Goal: Information Seeking & Learning: Learn about a topic

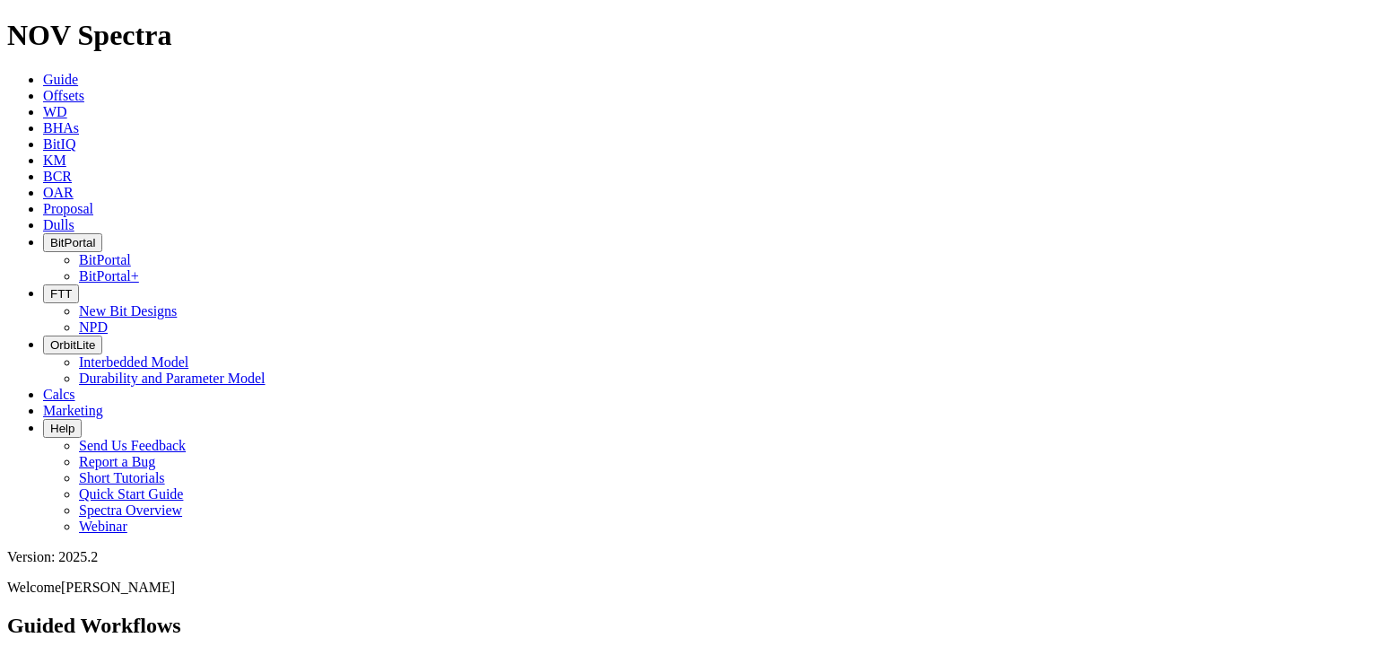
click at [103, 403] on link "Marketing" at bounding box center [73, 410] width 60 height 15
click at [66, 153] on span "KM" at bounding box center [54, 160] width 23 height 15
click at [166, 654] on input "text" at bounding box center [86, 665] width 159 height 19
type input "Pegasus"
click at [170, 654] on button "Search" at bounding box center [196, 665] width 52 height 19
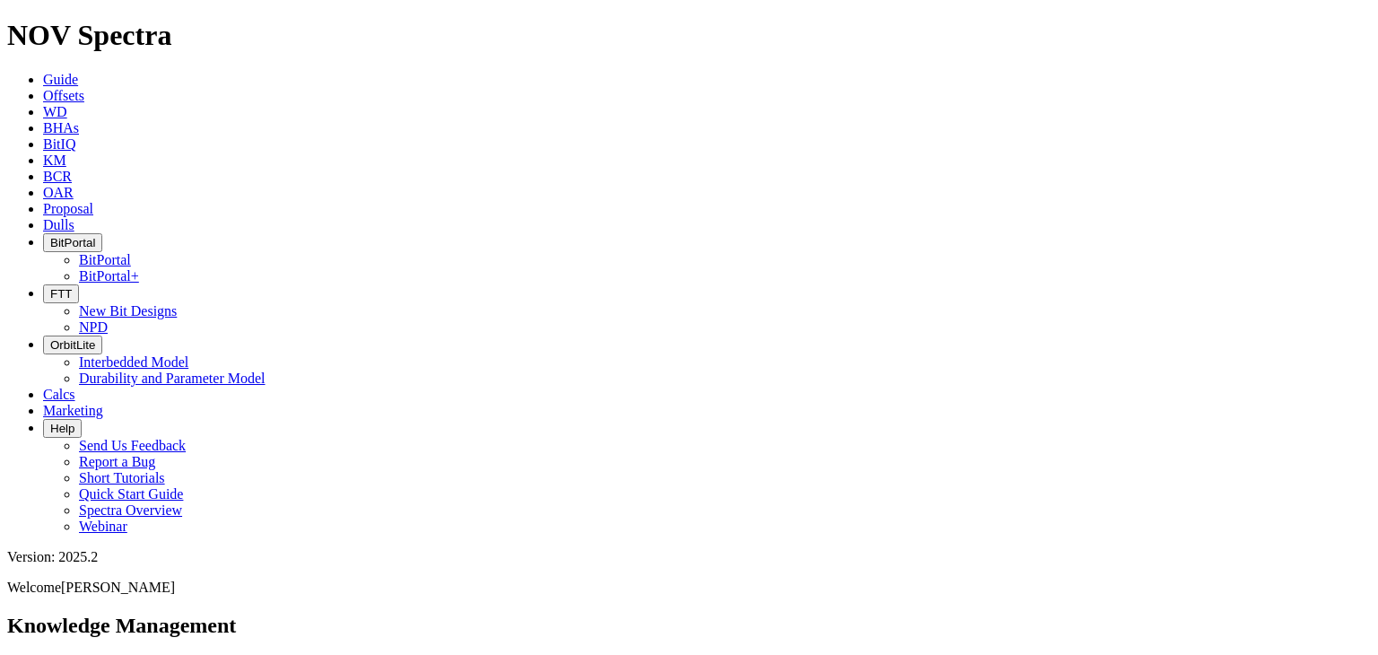
drag, startPoint x: 79, startPoint y: 393, endPoint x: 241, endPoint y: 401, distance: 161.7
copy div "Pegasus Internal FAQ"
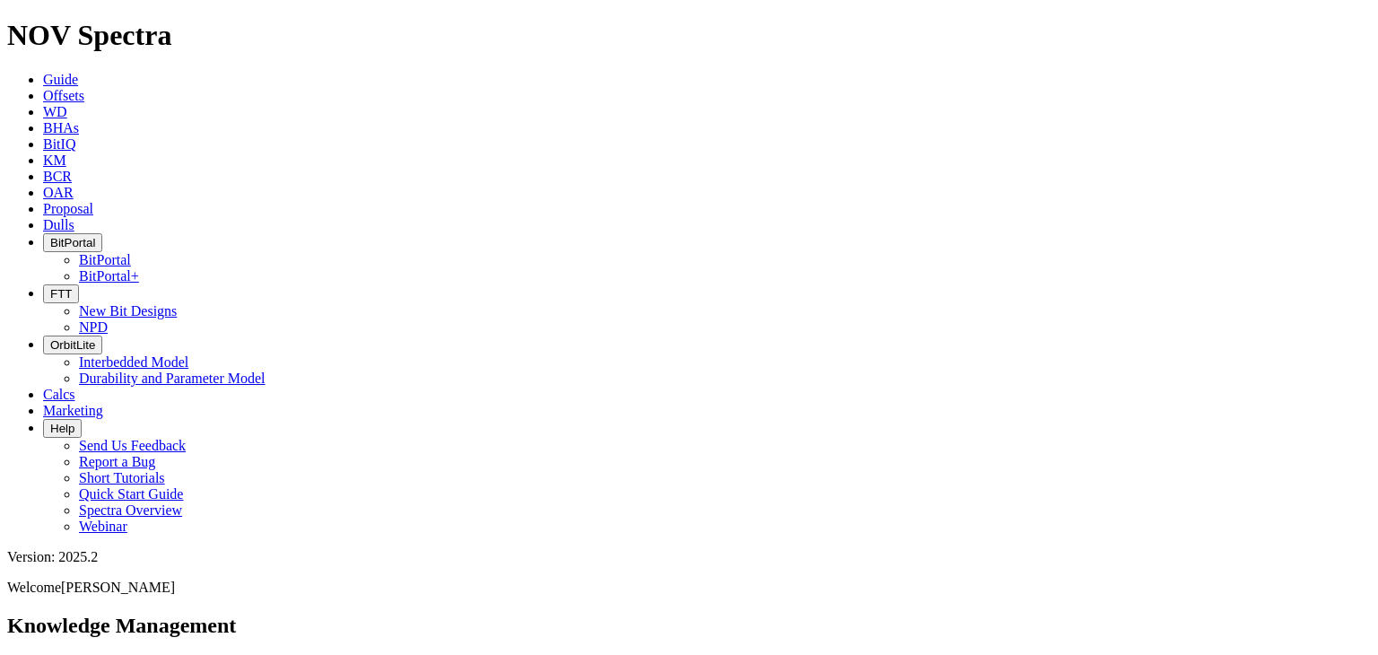
copy div "Pegasus Internal FAQ"
drag, startPoint x: 294, startPoint y: 403, endPoint x: 81, endPoint y: 396, distance: 213.7
copy h4 "Pegasus Technical Summary"
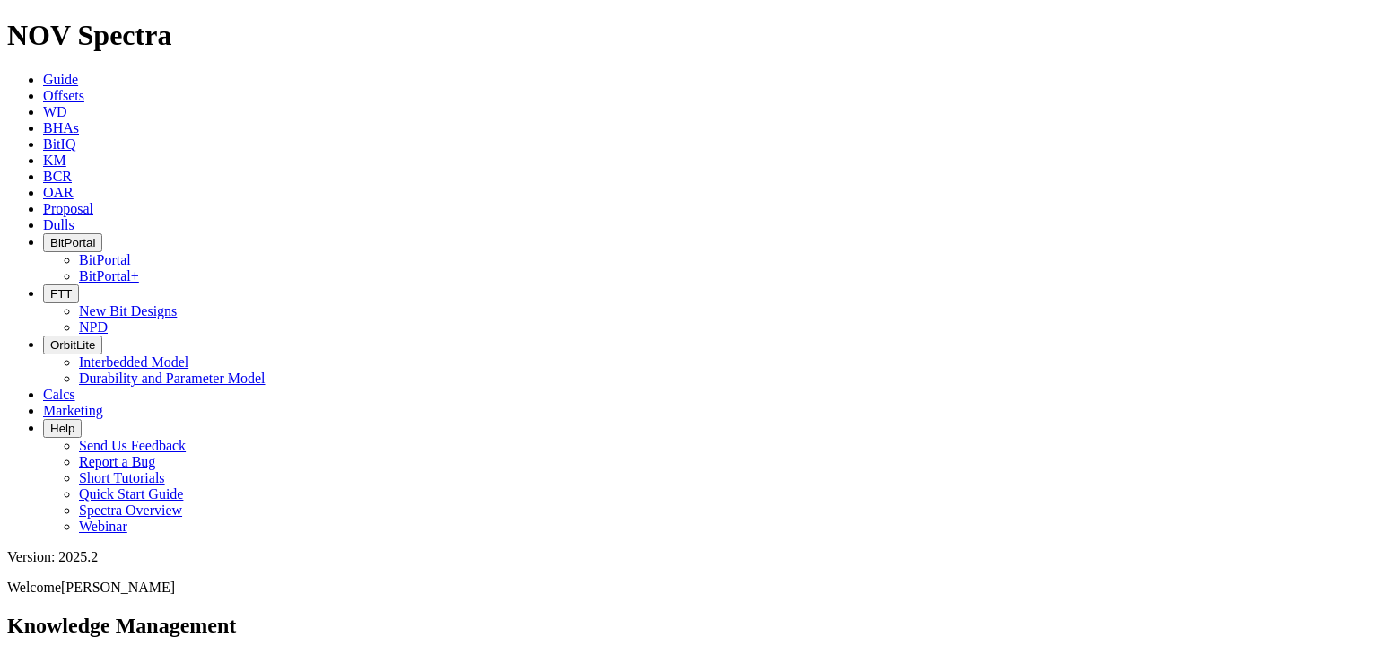
copy h4 "Pegasus Technical Summary"
drag, startPoint x: 512, startPoint y: 103, endPoint x: 381, endPoint y: 100, distance: 131.1
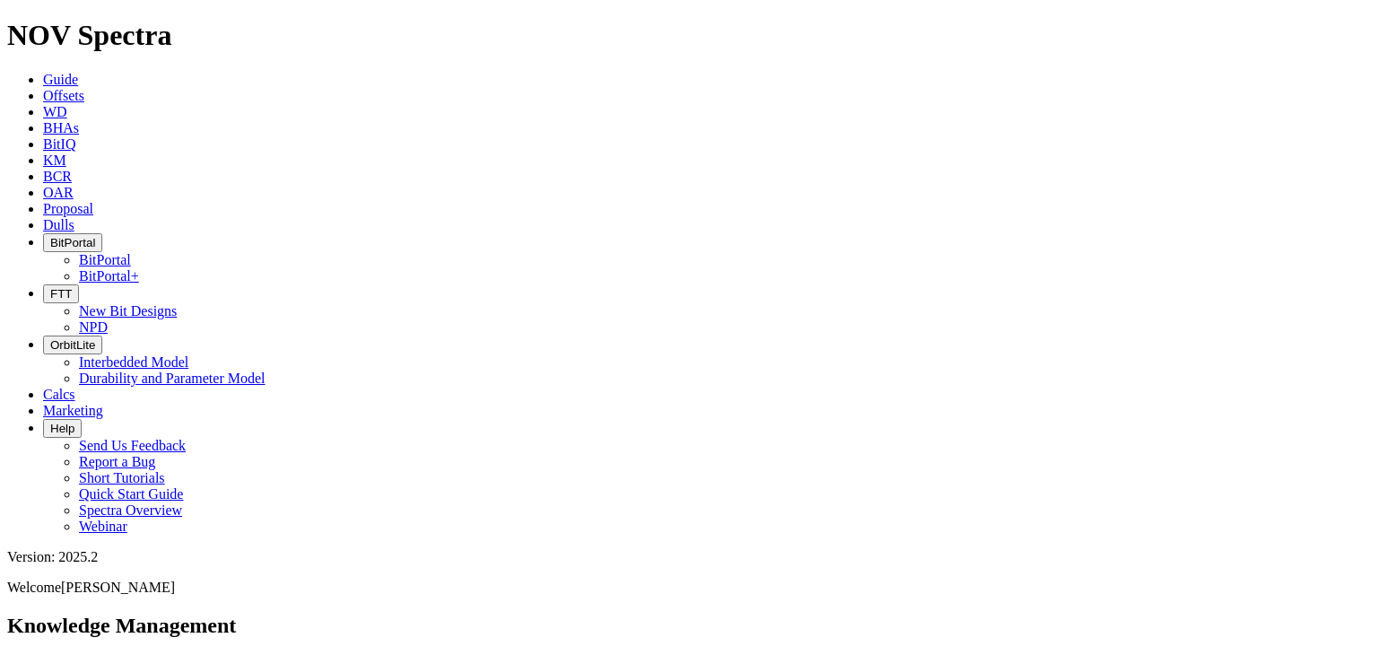
type input "Janbiya"
click at [170, 654] on button "Search" at bounding box center [196, 665] width 52 height 19
drag, startPoint x: 340, startPoint y: 214, endPoint x: 80, endPoint y: 218, distance: 260.3
copy h4 "Janbiya Technical Summary.pdf"
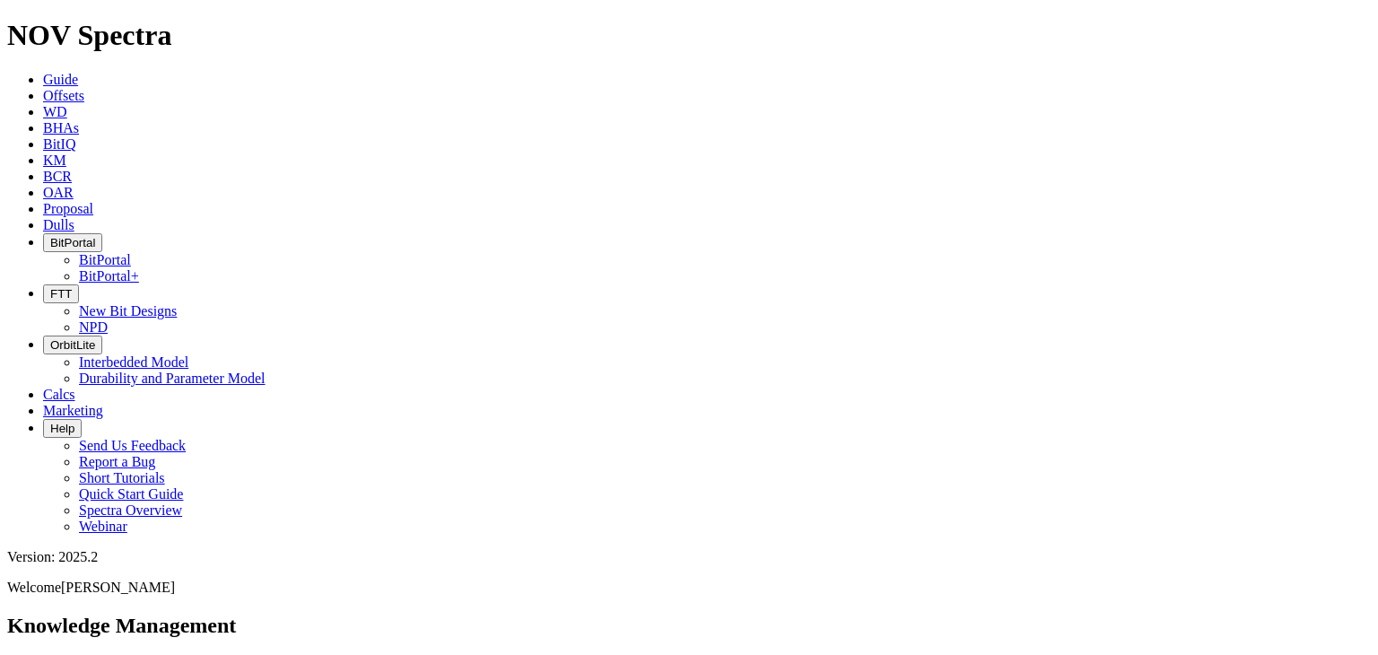
copy h4 "Janbiya Technical Summary.pdf"
drag, startPoint x: 121, startPoint y: 478, endPoint x: 83, endPoint y: 478, distance: 38.6
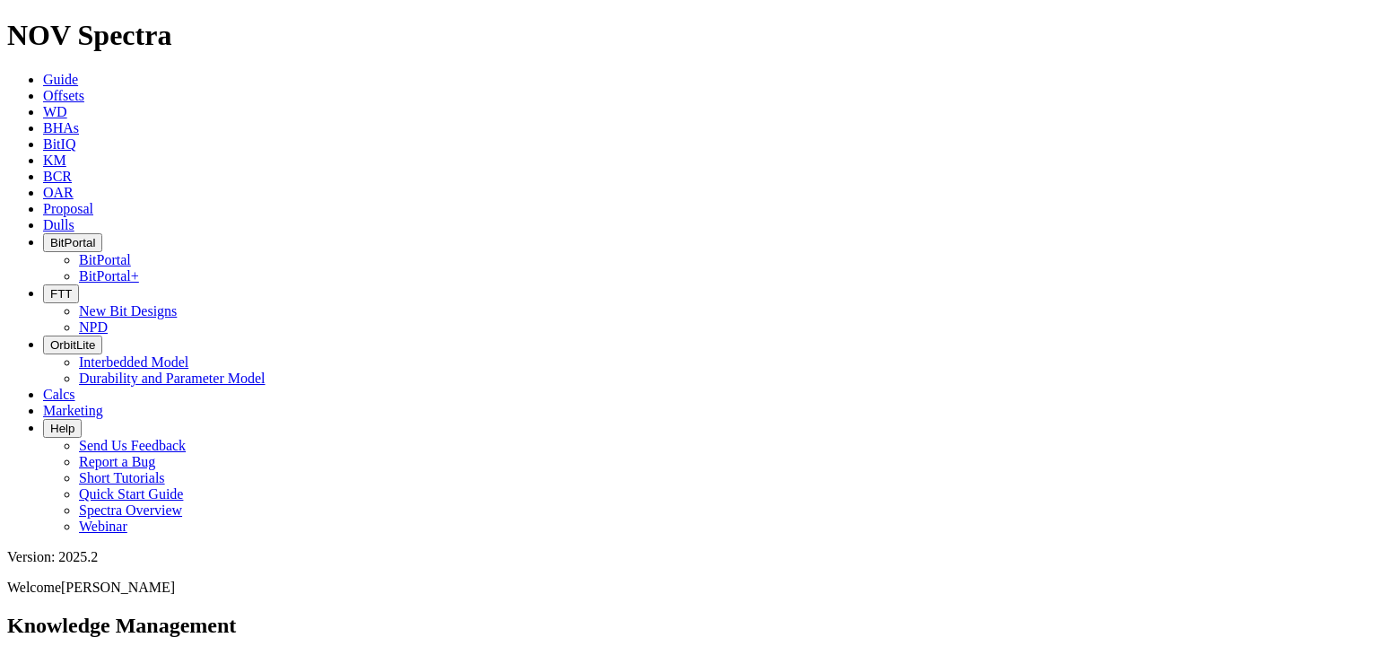
drag, startPoint x: 83, startPoint y: 424, endPoint x: 323, endPoint y: 420, distance: 239.6
copy h4 "RH Evolve Nomenclature Update"
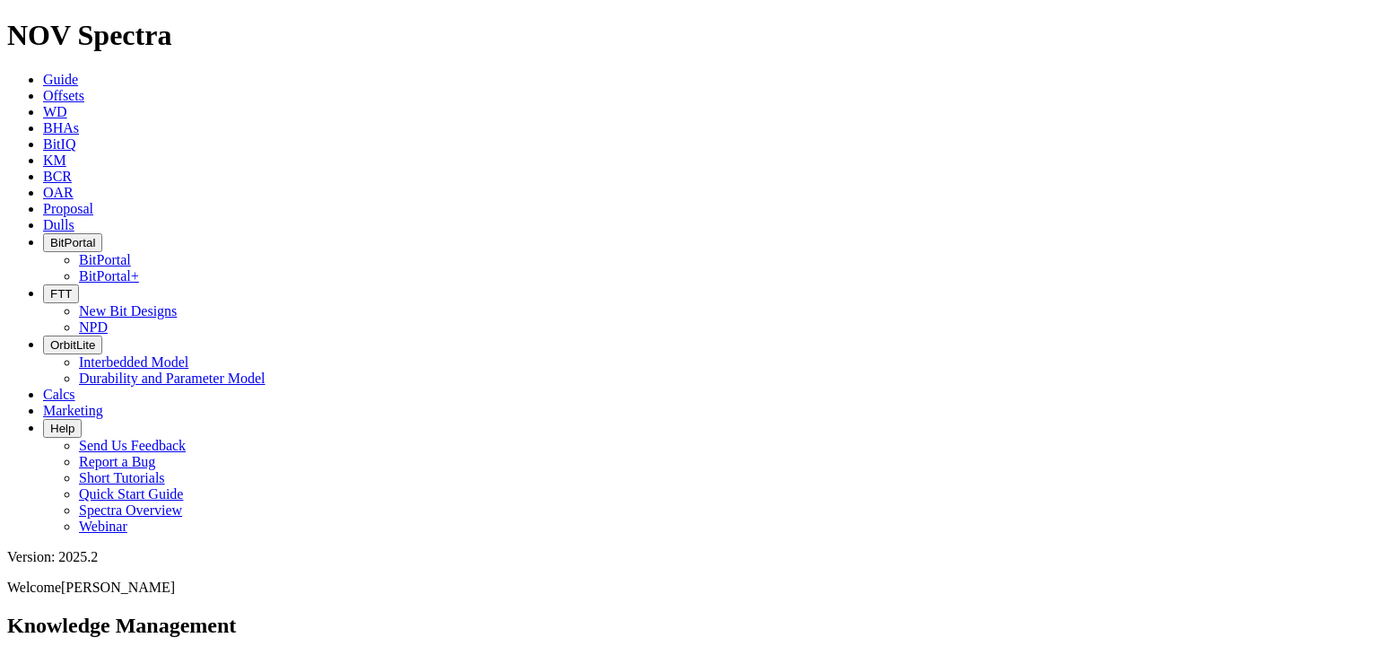
copy h4 "RH Evolve Nomenclature Update"
drag, startPoint x: 1013, startPoint y: 557, endPoint x: 899, endPoint y: 59, distance: 511.0
drag, startPoint x: 506, startPoint y: 101, endPoint x: 377, endPoint y: 101, distance: 129.2
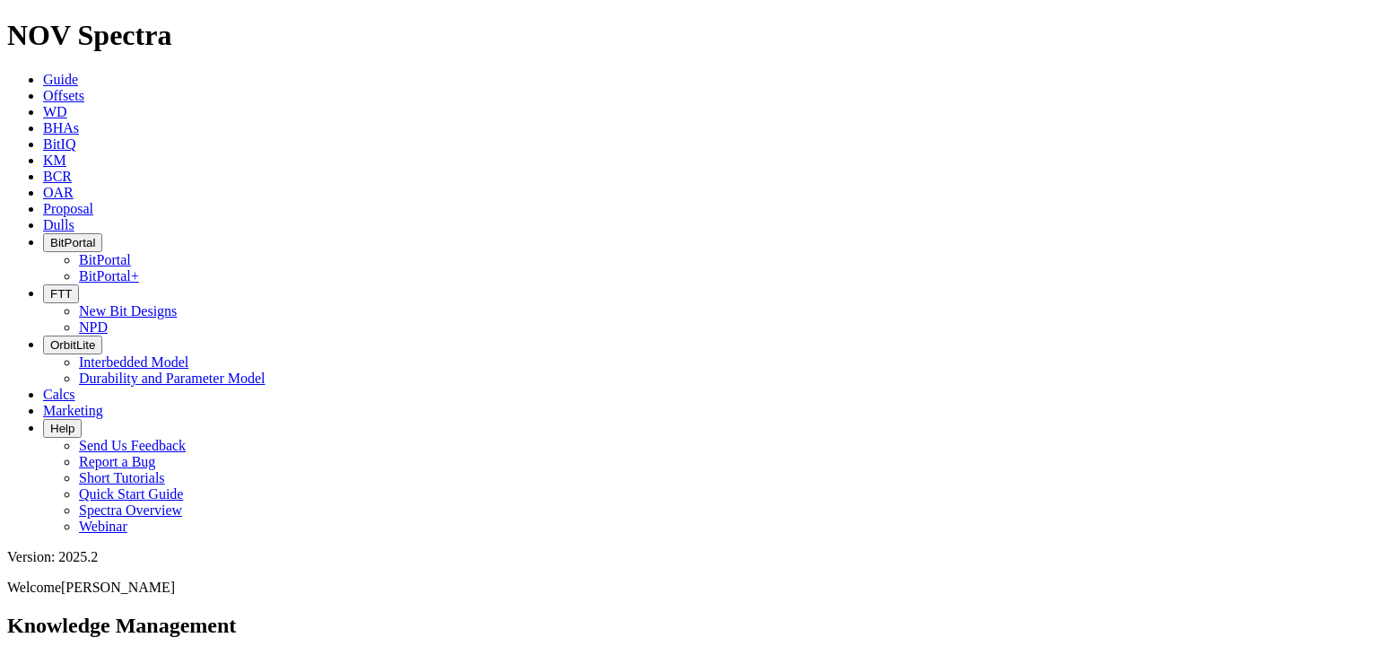
type input "Evolve"
click at [170, 654] on button "Search" at bounding box center [196, 665] width 52 height 19
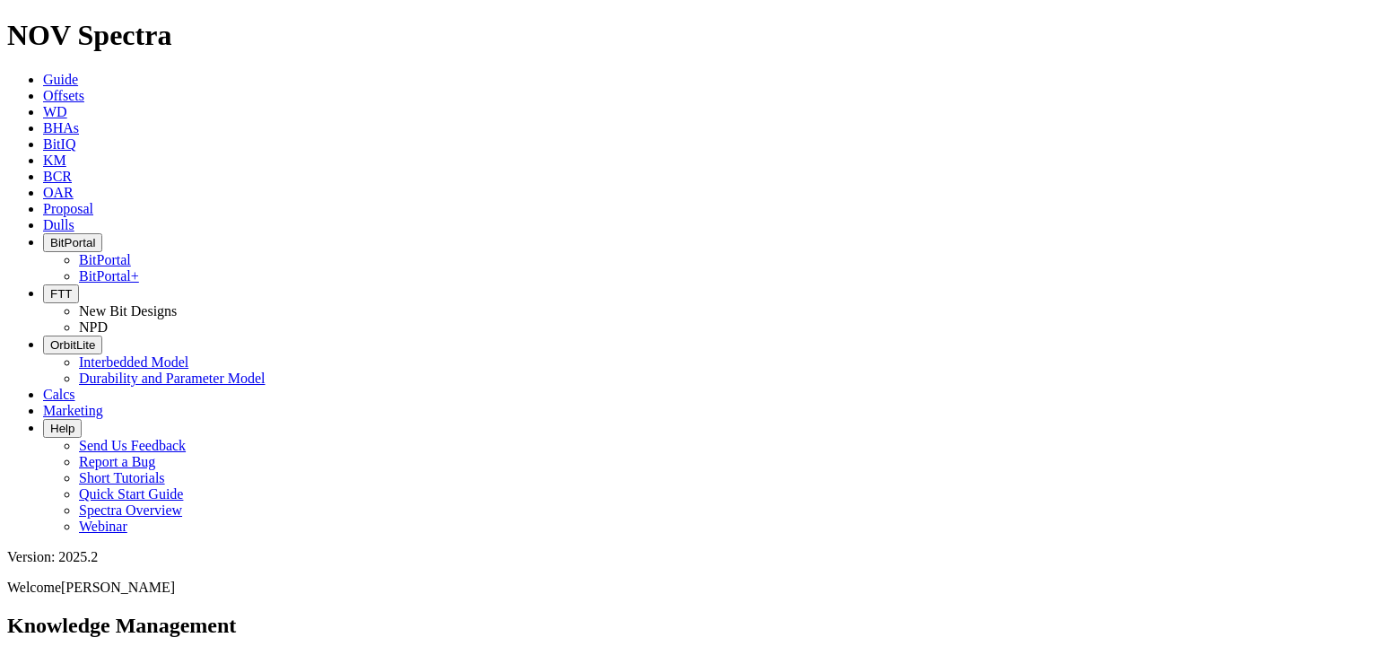
drag, startPoint x: 86, startPoint y: 422, endPoint x: 379, endPoint y: 431, distance: 292.7
copy h4 "H Evolve Internal Presentation 2025.03"
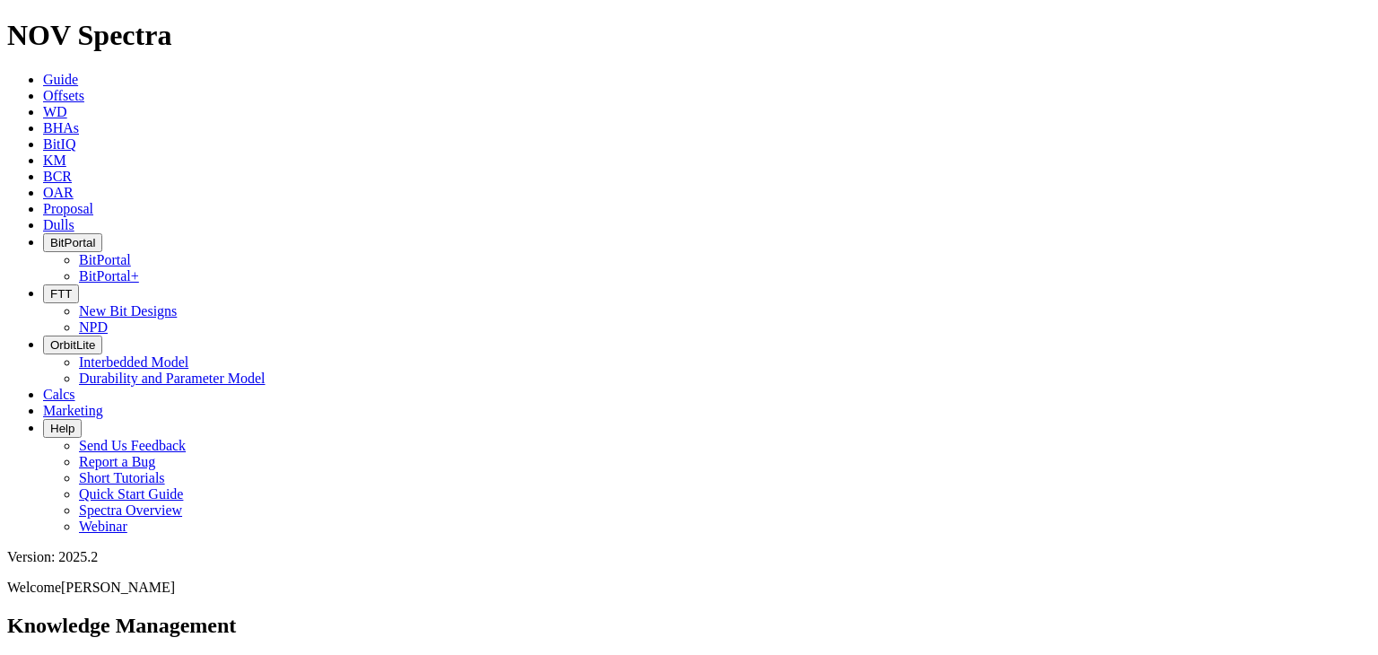
drag, startPoint x: 497, startPoint y: 102, endPoint x: 373, endPoint y: 101, distance: 123.9
type input "lynx"
click at [170, 654] on button "Search" at bounding box center [196, 665] width 52 height 19
drag, startPoint x: 141, startPoint y: 214, endPoint x: 266, endPoint y: 214, distance: 124.8
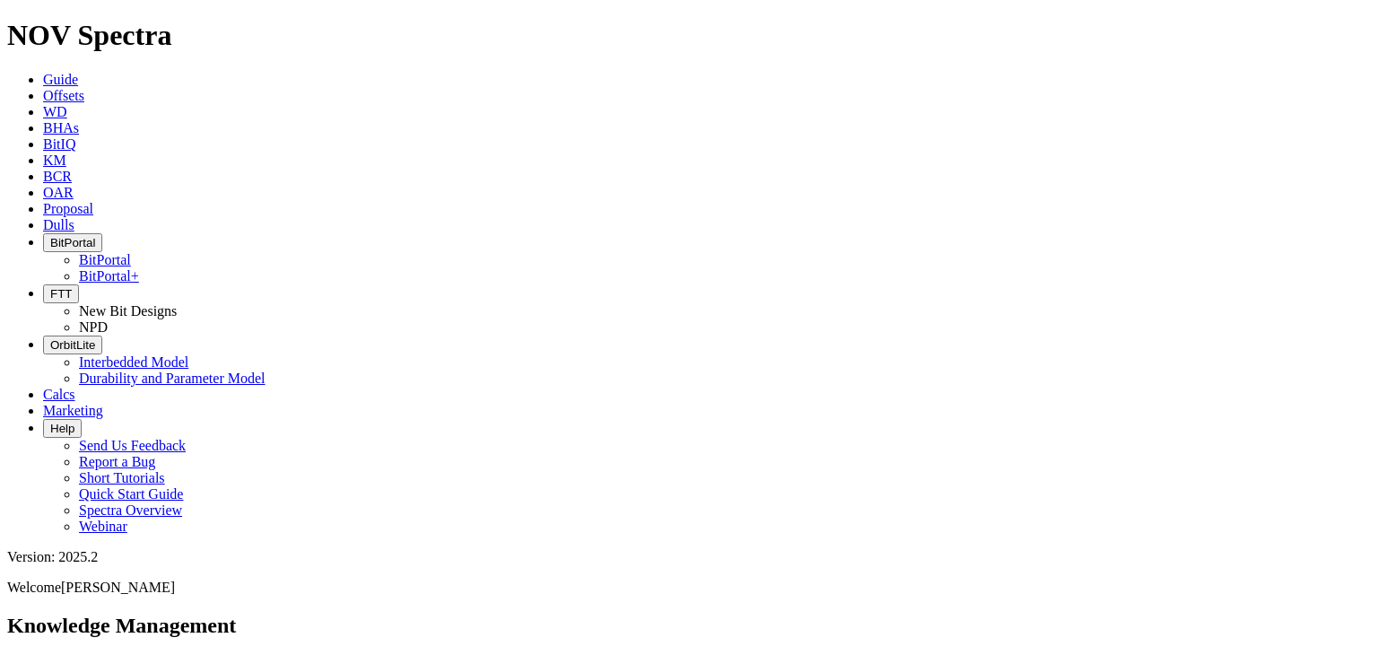
drag, startPoint x: 398, startPoint y: 99, endPoint x: 377, endPoint y: 98, distance: 21.6
paste input "EagleEye"
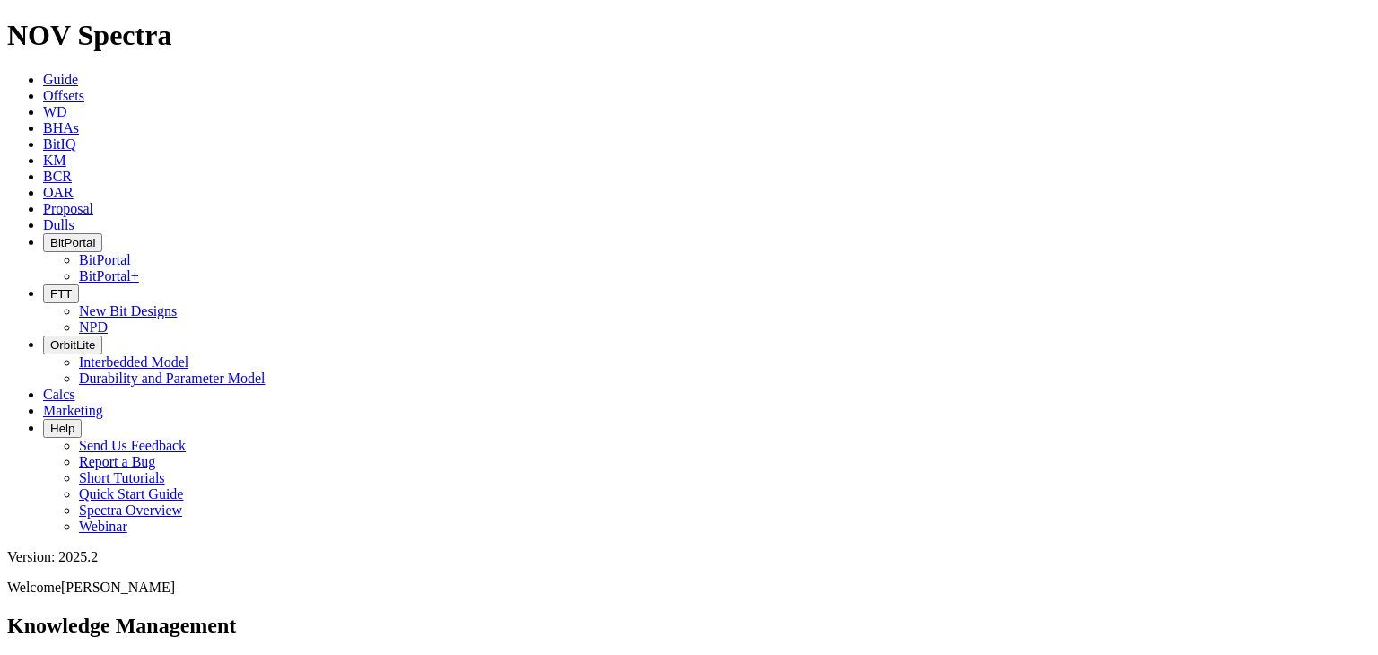
type input "EagleEye"
click at [170, 654] on button "Search" at bounding box center [196, 665] width 52 height 19
drag, startPoint x: 87, startPoint y: 214, endPoint x: 276, endPoint y: 211, distance: 189.4
drag, startPoint x: 292, startPoint y: 213, endPoint x: 79, endPoint y: 214, distance: 212.7
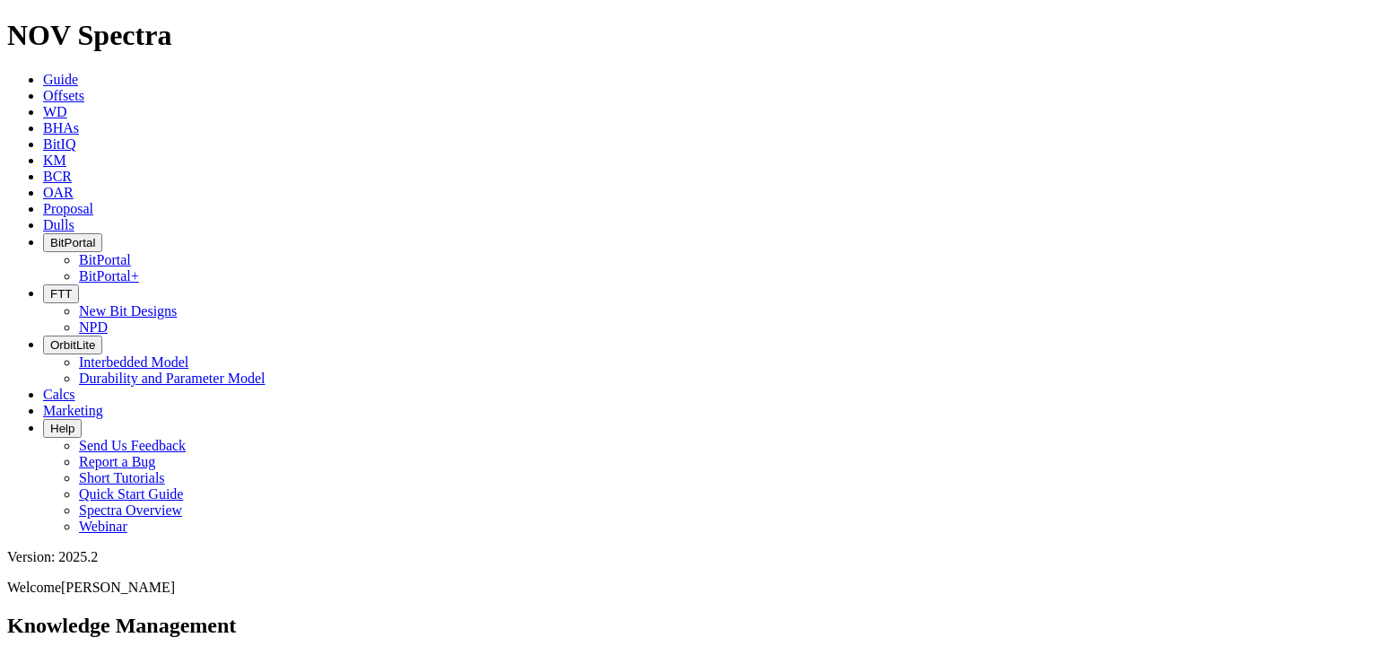
drag, startPoint x: 515, startPoint y: 99, endPoint x: 414, endPoint y: 94, distance: 101.5
type input "carnis"
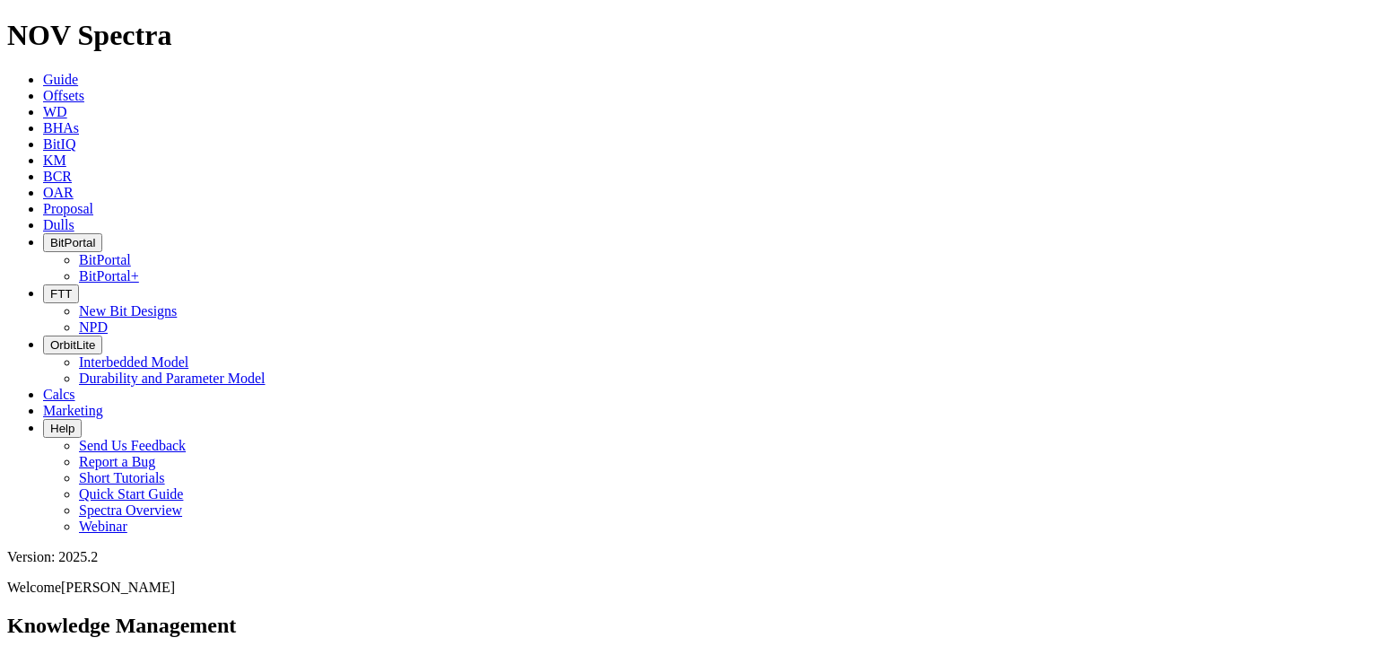
click at [170, 654] on button "Search" at bounding box center [196, 665] width 52 height 19
drag, startPoint x: 81, startPoint y: 213, endPoint x: 298, endPoint y: 210, distance: 217.2
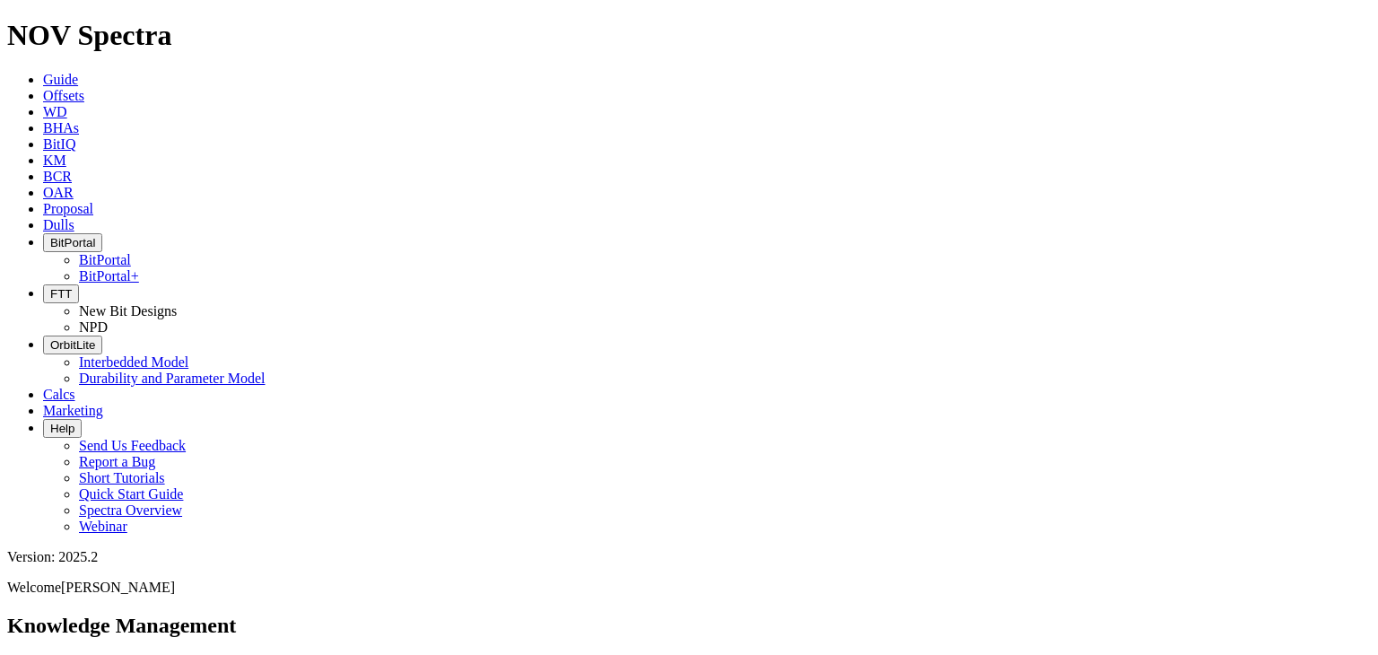
drag, startPoint x: 278, startPoint y: 214, endPoint x: 81, endPoint y: 213, distance: 197.4
drag, startPoint x: 54, startPoint y: 317, endPoint x: 64, endPoint y: 314, distance: 10.2
drag, startPoint x: 459, startPoint y: 92, endPoint x: 402, endPoint y: 93, distance: 57.5
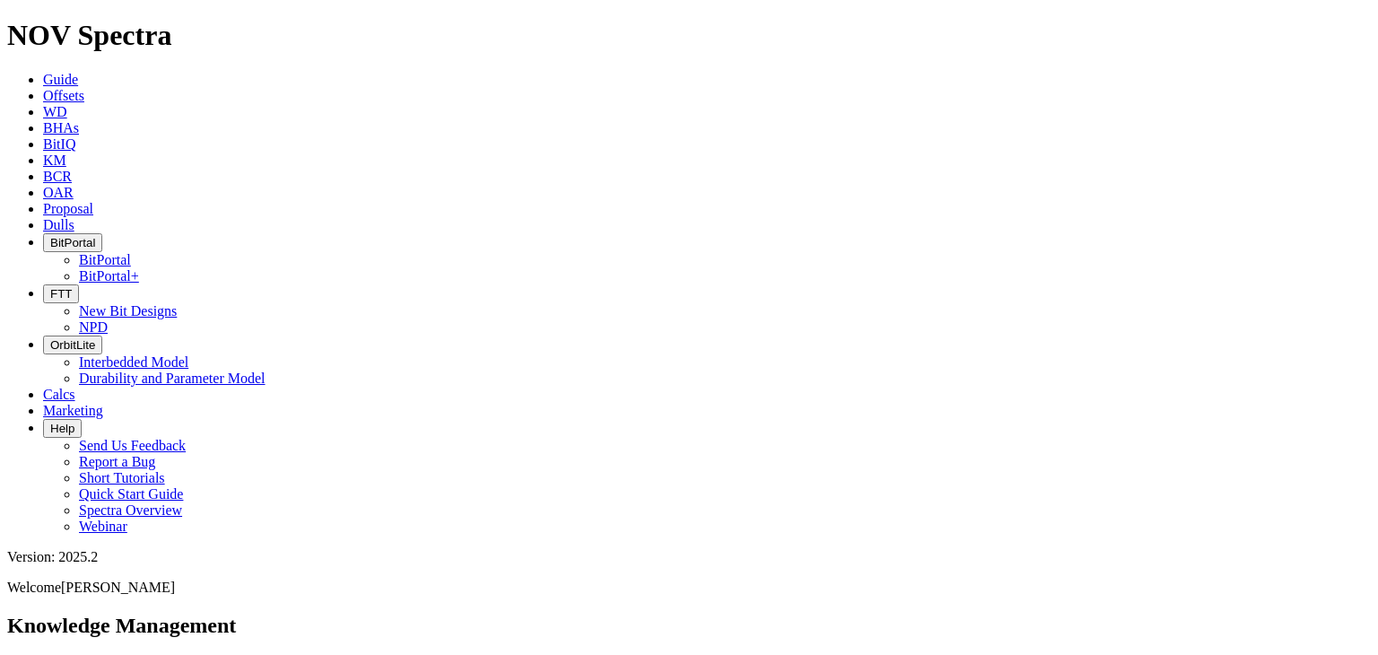
type input "Polaris"
click at [170, 654] on button "Search" at bounding box center [196, 665] width 52 height 19
drag, startPoint x: 85, startPoint y: 211, endPoint x: 280, endPoint y: 214, distance: 194.8
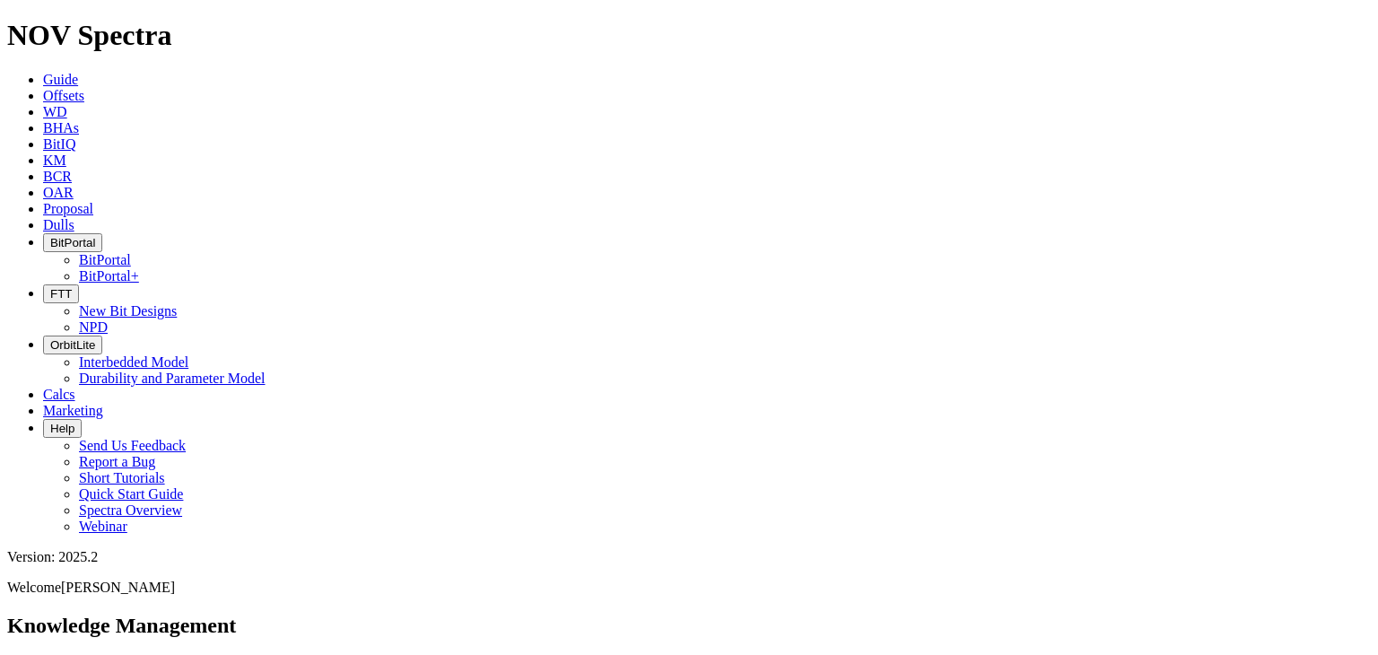
drag, startPoint x: 507, startPoint y: 104, endPoint x: 385, endPoint y: 86, distance: 123.4
type input "cyclone"
click at [170, 654] on button "Search" at bounding box center [196, 665] width 52 height 19
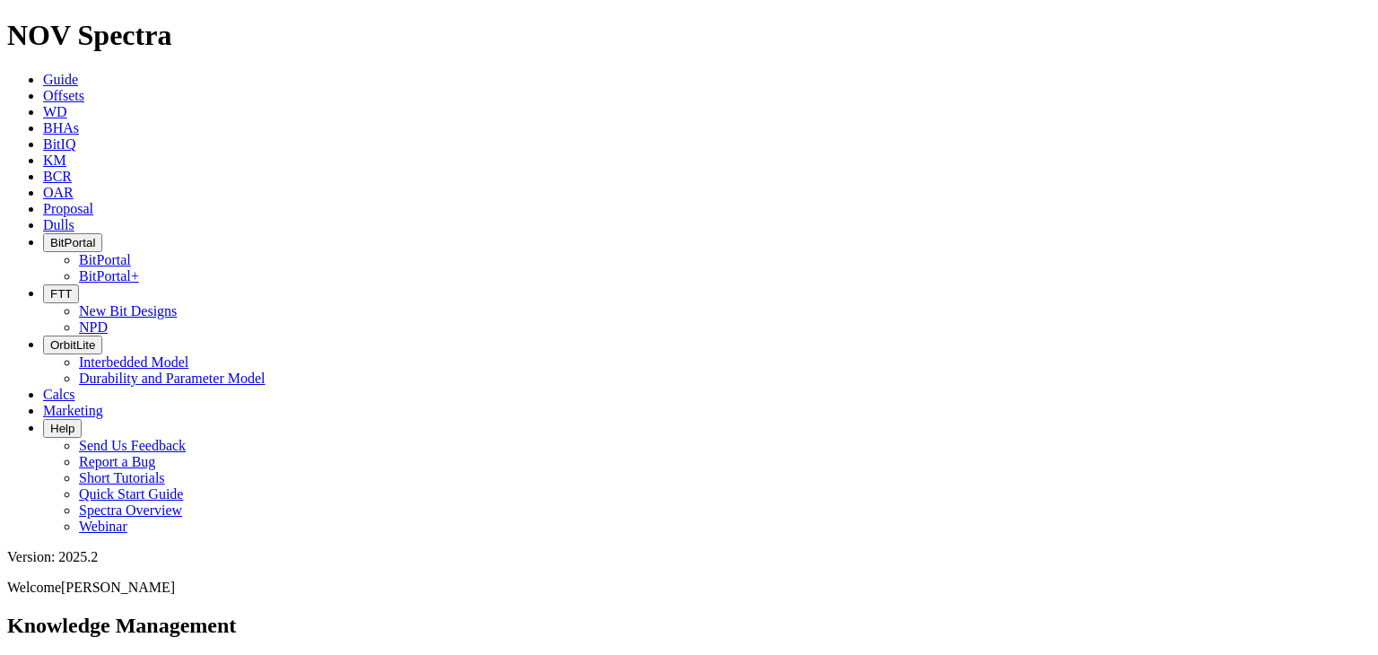
drag, startPoint x: 384, startPoint y: 95, endPoint x: 363, endPoint y: 97, distance: 21.6
type input "ION Infinity"
click at [170, 654] on button "Search" at bounding box center [196, 665] width 52 height 19
drag, startPoint x: 544, startPoint y: 92, endPoint x: 419, endPoint y: 92, distance: 124.8
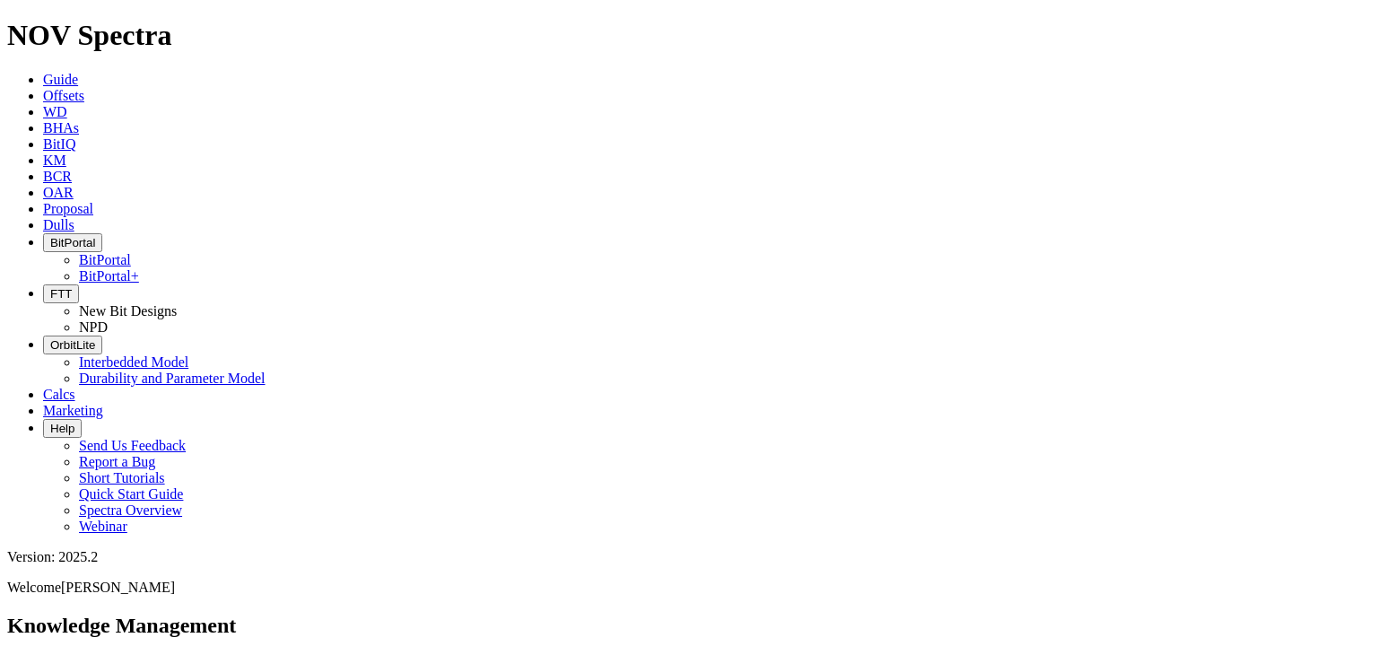
drag, startPoint x: 97, startPoint y: 216, endPoint x: 326, endPoint y: 213, distance: 228.9
drag, startPoint x: 541, startPoint y: 97, endPoint x: 355, endPoint y: 94, distance: 185.8
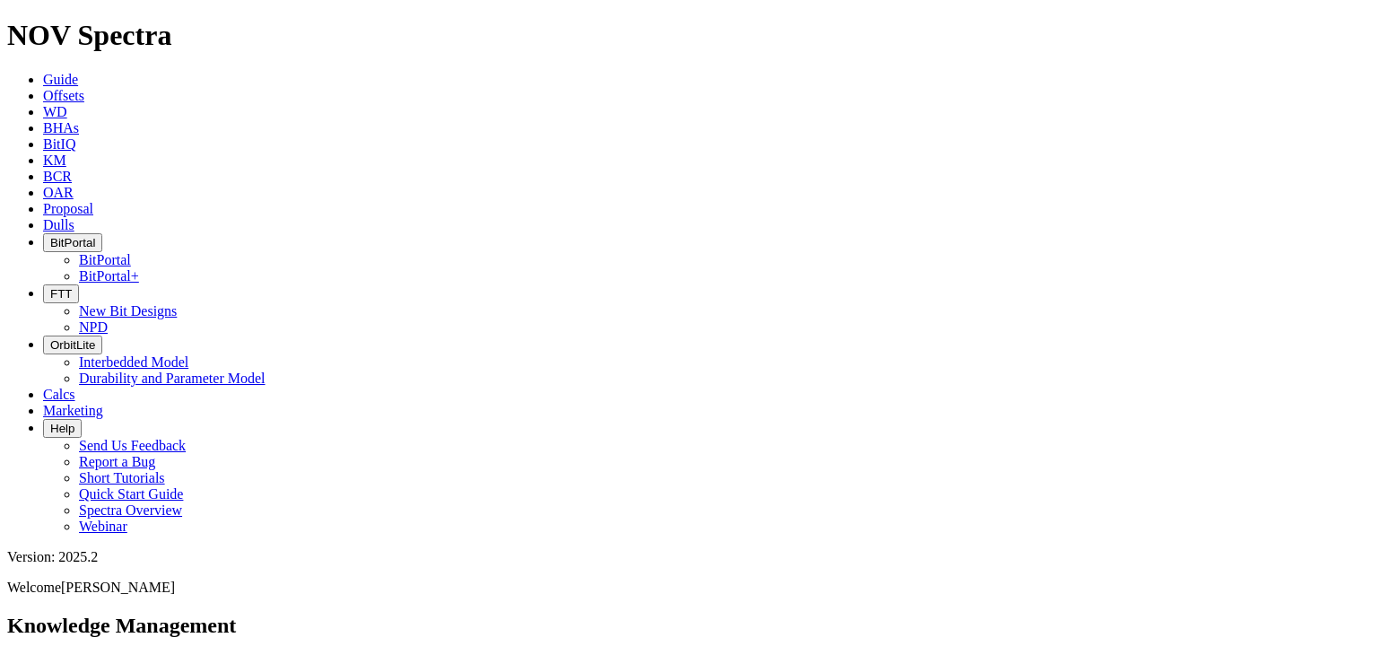
paste input "Intrepid"
type input "Intrepid"
click at [170, 654] on button "Search" at bounding box center [196, 665] width 52 height 19
drag, startPoint x: 77, startPoint y: 206, endPoint x: 330, endPoint y: 218, distance: 253.4
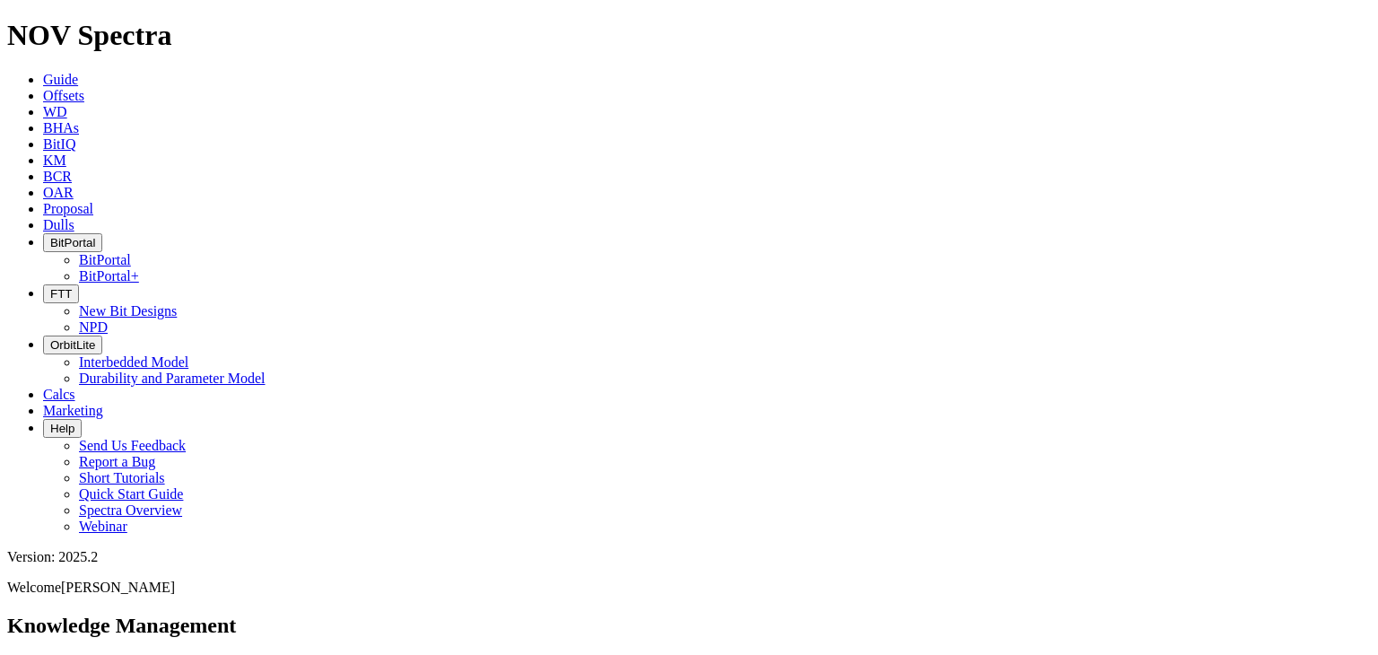
drag, startPoint x: 535, startPoint y: 100, endPoint x: 356, endPoint y: 101, distance: 178.6
type input "atlas"
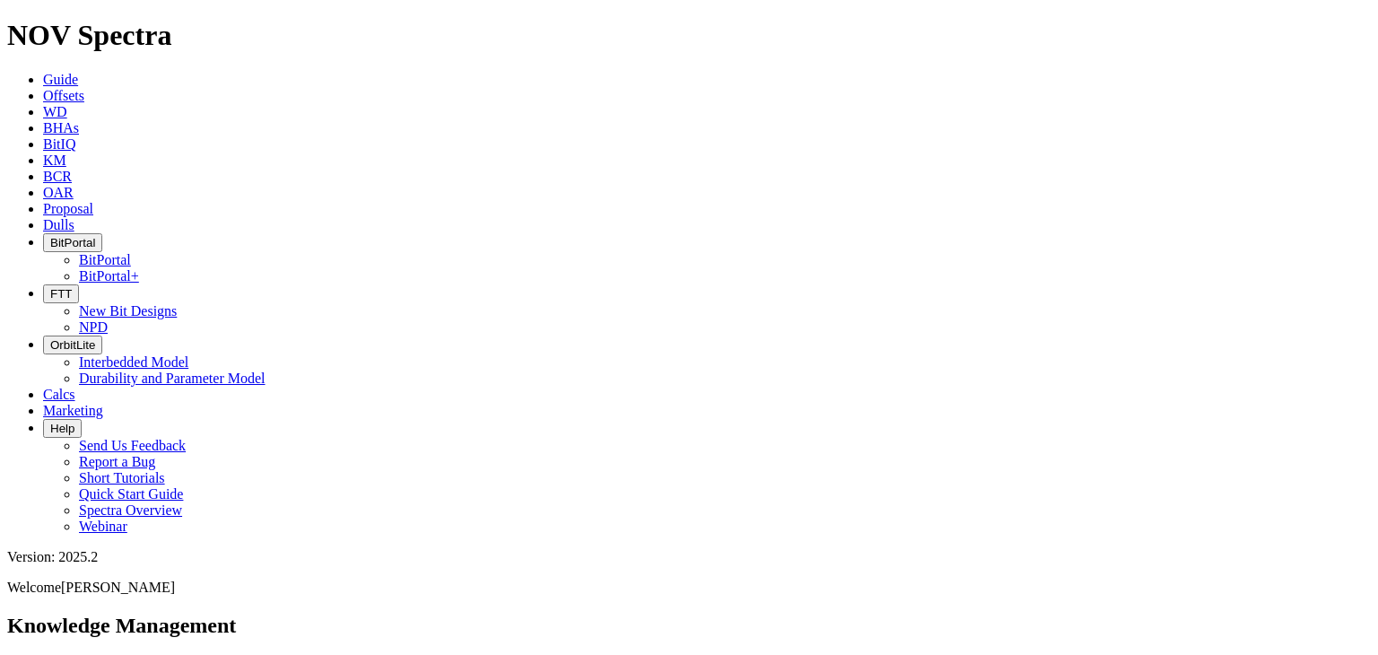
click at [170, 654] on button "Search" at bounding box center [196, 665] width 52 height 19
drag, startPoint x: 467, startPoint y: 101, endPoint x: 381, endPoint y: 98, distance: 86.2
click at [95, 236] on span "BitPortal" at bounding box center [72, 242] width 45 height 13
click at [131, 252] on link "BitPortal" at bounding box center [105, 259] width 52 height 15
